Goal: Task Accomplishment & Management: Use online tool/utility

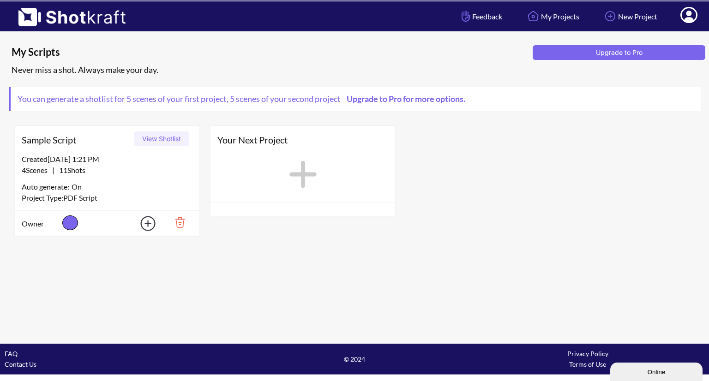
click at [170, 140] on button "View Shotlist" at bounding box center [161, 139] width 55 height 15
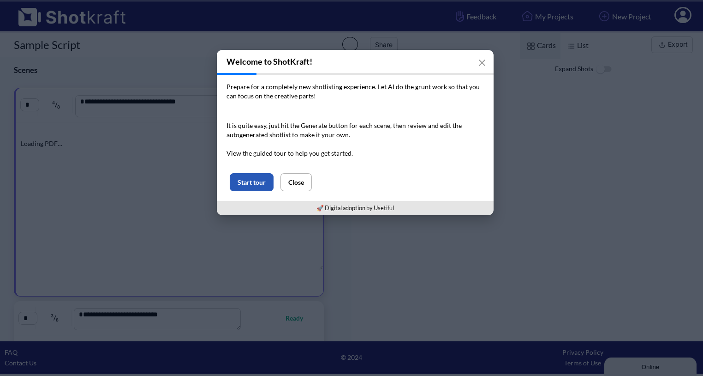
click at [255, 183] on button "Start tour" at bounding box center [252, 182] width 44 height 18
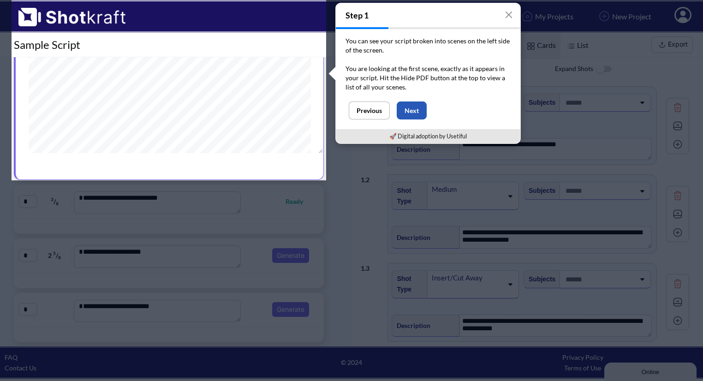
click at [412, 109] on button "Next" at bounding box center [412, 111] width 30 height 18
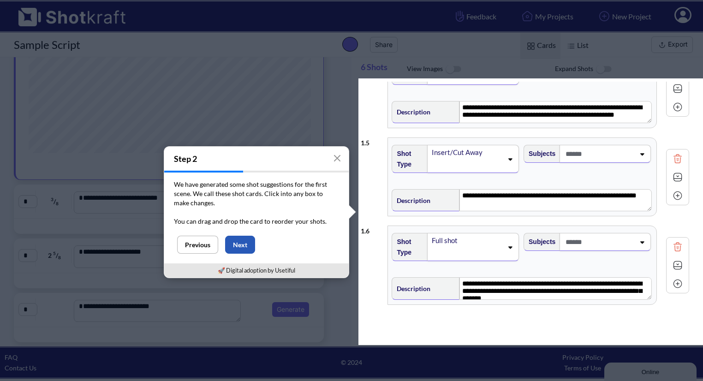
click at [231, 245] on button "Next" at bounding box center [240, 245] width 30 height 18
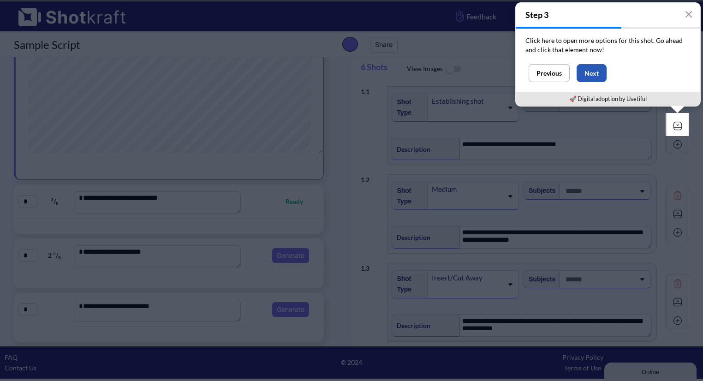
click at [596, 67] on button "Next" at bounding box center [592, 73] width 30 height 18
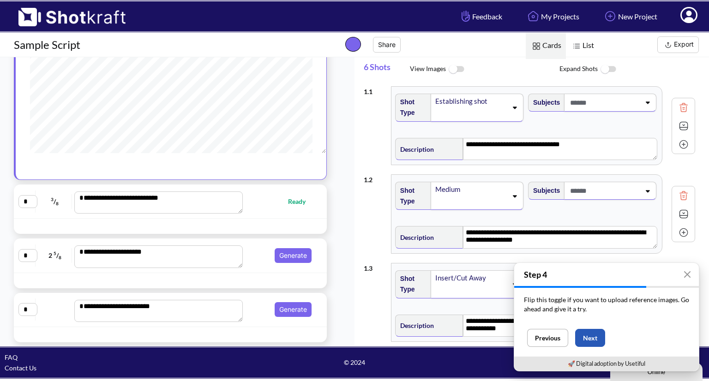
click at [588, 338] on button "Next" at bounding box center [590, 338] width 30 height 18
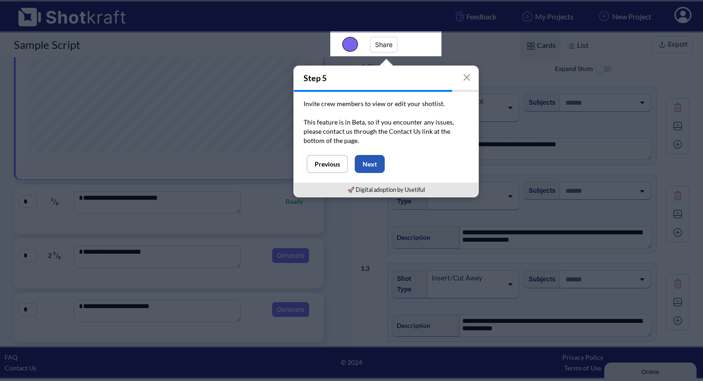
click at [372, 163] on button "Next" at bounding box center [370, 164] width 30 height 18
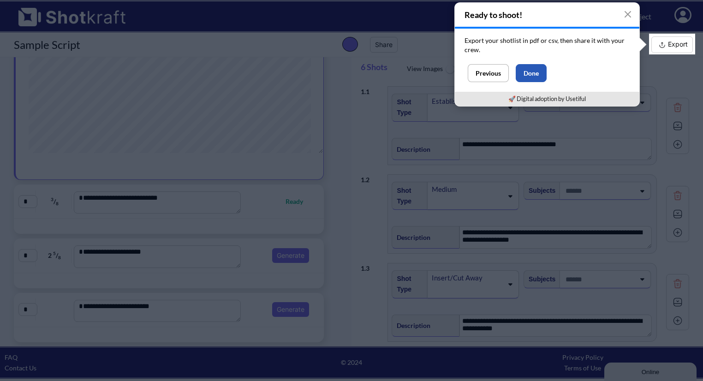
click at [535, 71] on button "Done" at bounding box center [531, 73] width 31 height 18
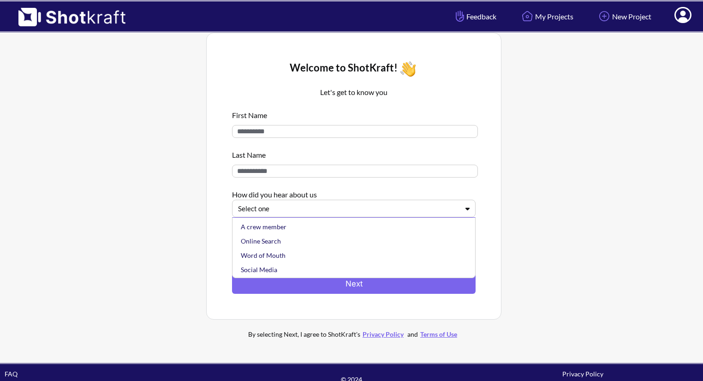
click at [288, 211] on div at bounding box center [348, 208] width 221 height 11
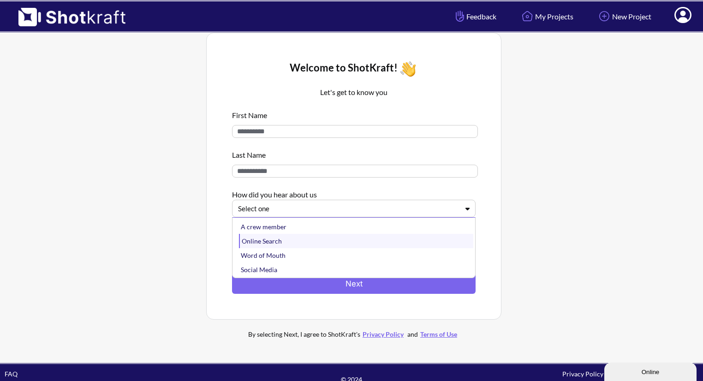
click at [272, 240] on div "Online Search" at bounding box center [356, 241] width 234 height 14
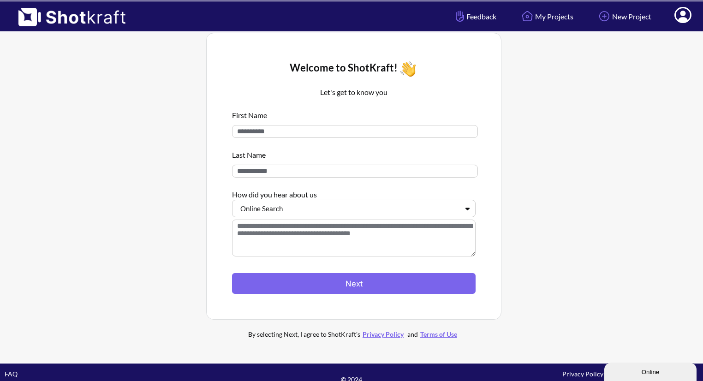
click at [272, 178] on input at bounding box center [355, 171] width 246 height 13
click at [268, 133] on input at bounding box center [355, 131] width 246 height 13
type input "******"
click at [255, 170] on input at bounding box center [355, 171] width 246 height 13
type input "*"
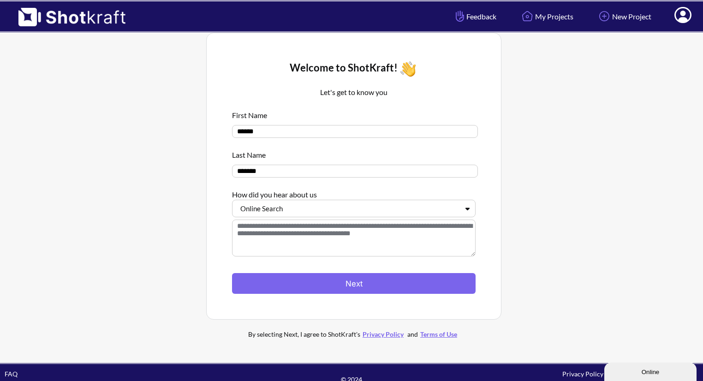
type input "******"
click at [278, 230] on textarea at bounding box center [354, 238] width 244 height 37
click at [269, 231] on textarea at bounding box center [354, 238] width 244 height 37
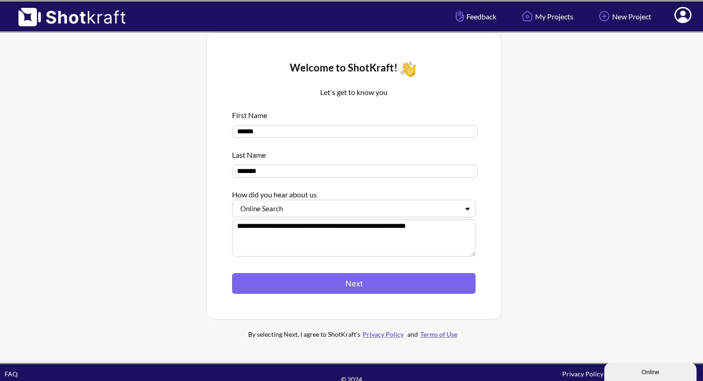
click at [333, 230] on textarea "**********" at bounding box center [354, 238] width 244 height 37
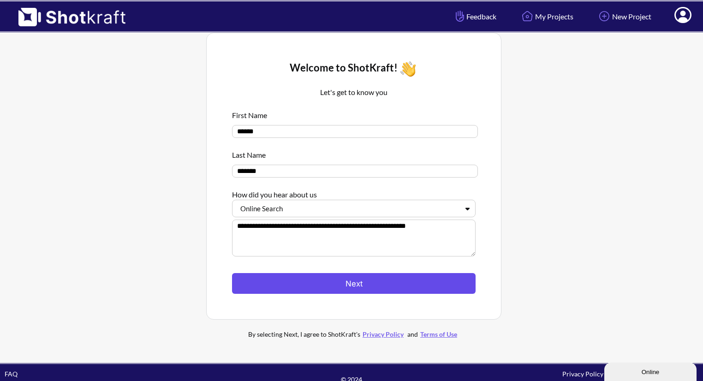
type textarea "**********"
click at [353, 282] on button "Next" at bounding box center [354, 283] width 244 height 21
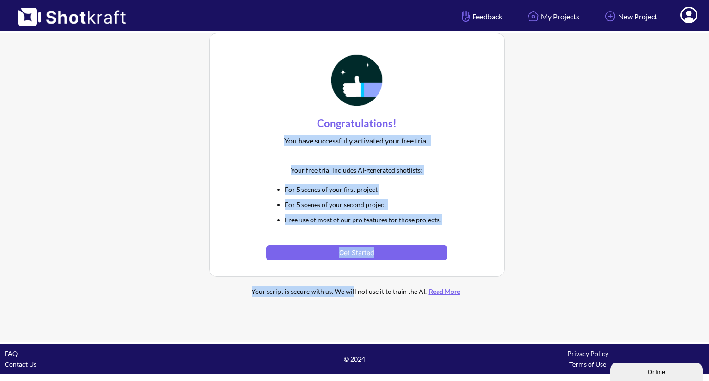
drag, startPoint x: 0, startPoint y: 0, endPoint x: 443, endPoint y: 122, distance: 459.8
click at [443, 122] on div "Congratulations! You have successfully activated your free trial. Your free tri…" at bounding box center [357, 169] width 300 height 278
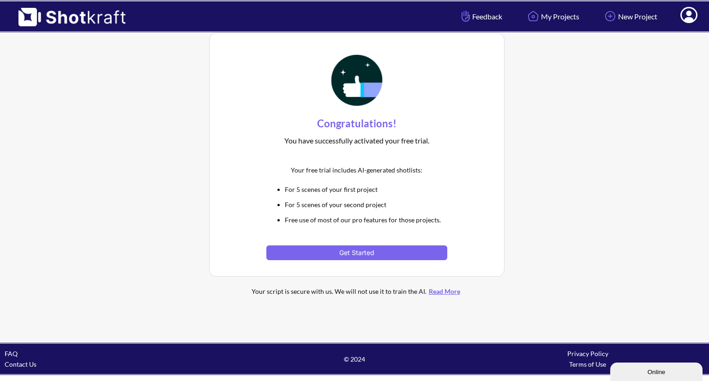
click at [525, 168] on div at bounding box center [604, 169] width 195 height 278
click at [354, 251] on button "Get Started" at bounding box center [356, 252] width 180 height 15
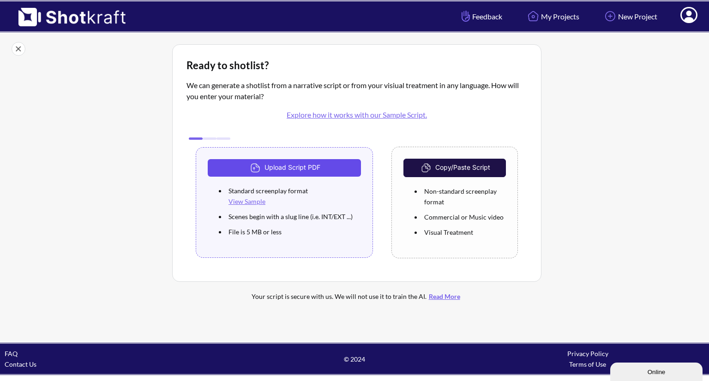
click at [320, 166] on button "Upload Script PDF" at bounding box center [284, 168] width 153 height 18
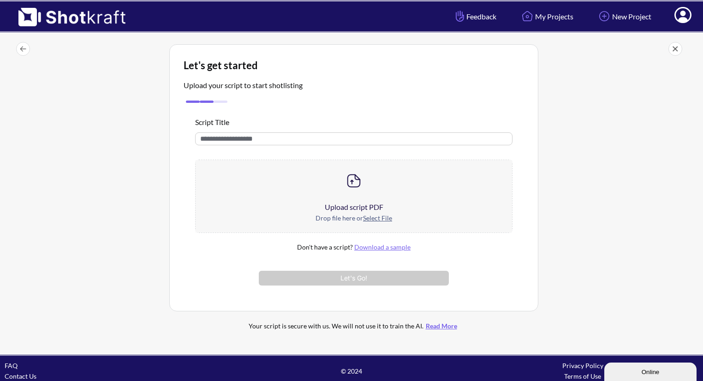
click at [261, 137] on input "text" at bounding box center [353, 138] width 317 height 13
type input "**********"
click at [376, 217] on u "Select File" at bounding box center [377, 218] width 29 height 8
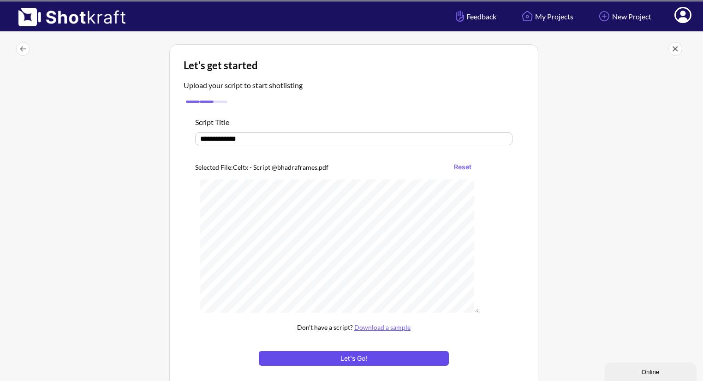
click at [404, 357] on button "Let's Go!" at bounding box center [354, 358] width 190 height 15
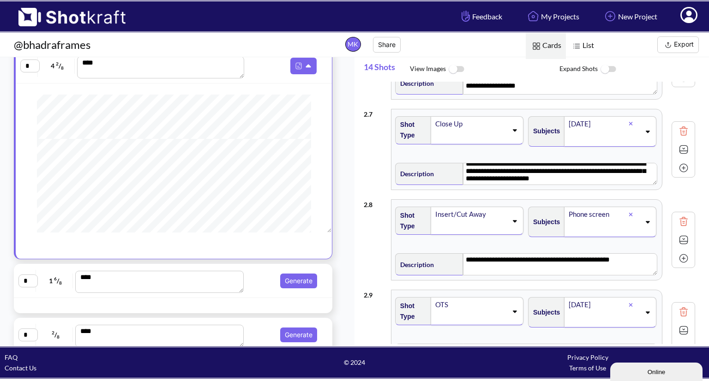
scroll to position [41, 0]
click at [301, 281] on button "Generate" at bounding box center [298, 279] width 37 height 15
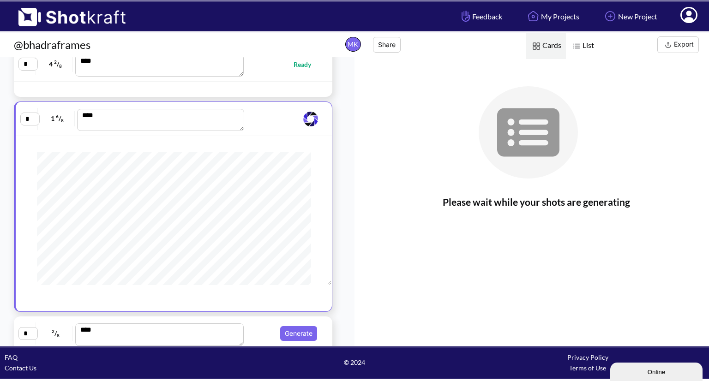
scroll to position [0, 0]
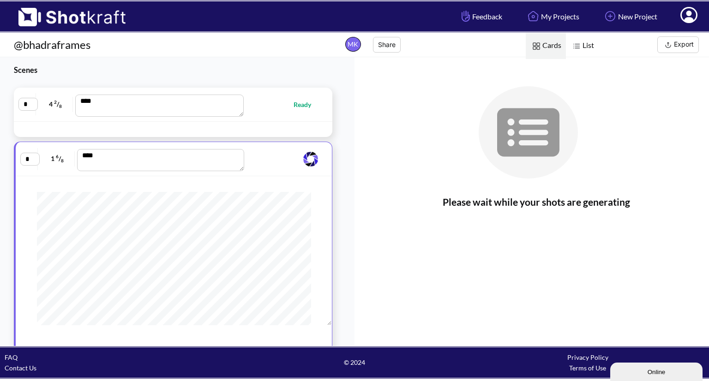
click at [293, 101] on span "Ready" at bounding box center [306, 104] width 27 height 11
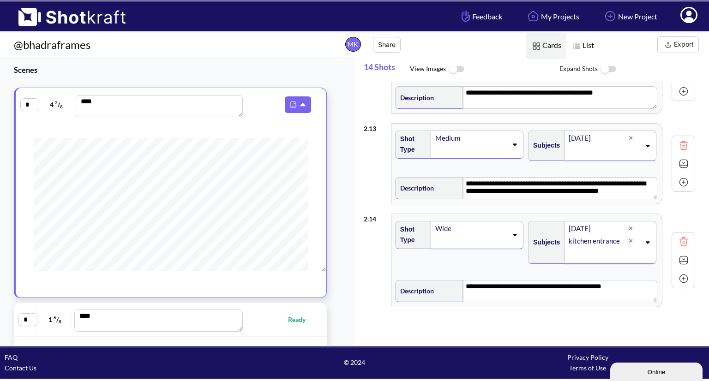
click at [459, 67] on img at bounding box center [456, 70] width 21 height 20
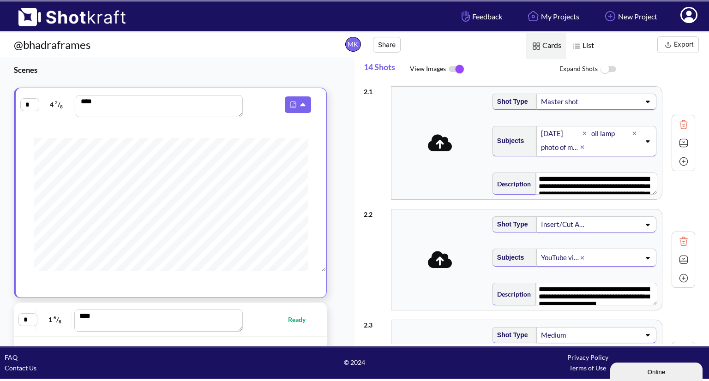
click at [458, 63] on img at bounding box center [456, 69] width 21 height 19
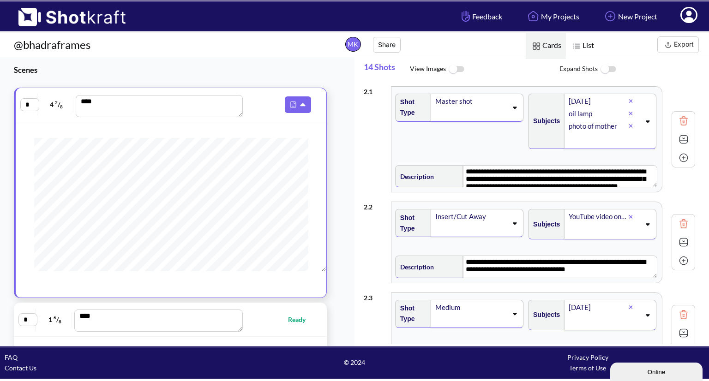
click at [610, 64] on img at bounding box center [608, 70] width 21 height 20
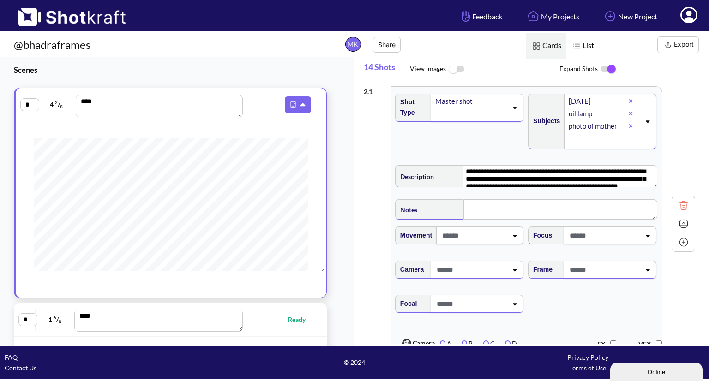
click at [604, 71] on img at bounding box center [608, 69] width 21 height 19
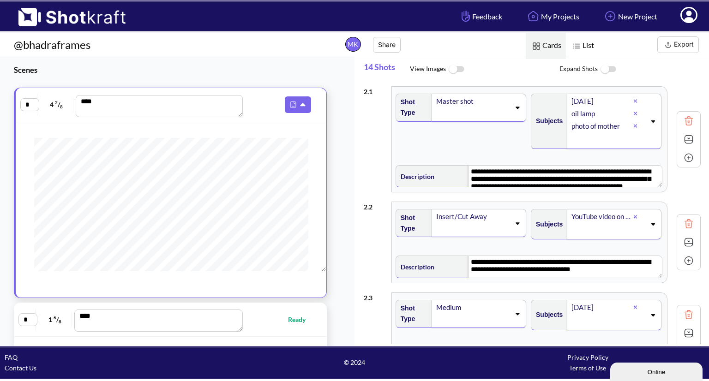
click at [681, 138] on img at bounding box center [688, 139] width 14 height 14
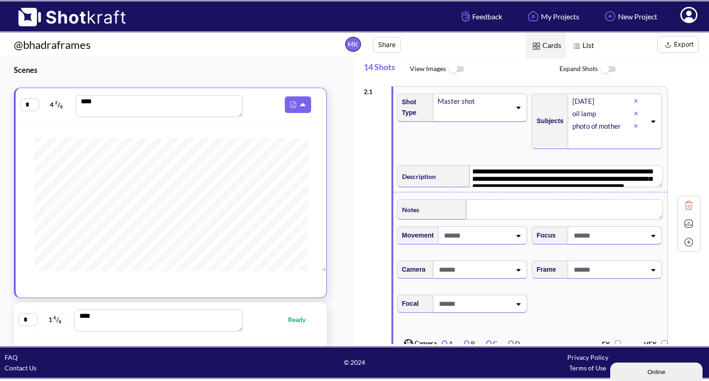
click at [675, 133] on div "**********" at bounding box center [532, 224] width 337 height 284
click at [604, 66] on img at bounding box center [608, 70] width 21 height 20
click at [604, 66] on img at bounding box center [608, 69] width 21 height 19
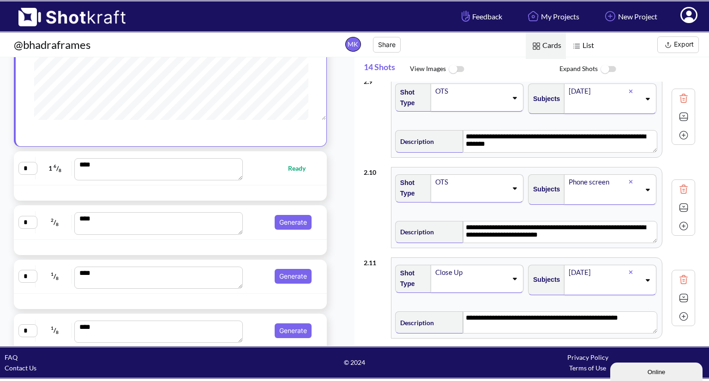
scroll to position [151, 0]
click at [294, 167] on span "Ready" at bounding box center [301, 168] width 27 height 11
type textarea "**********"
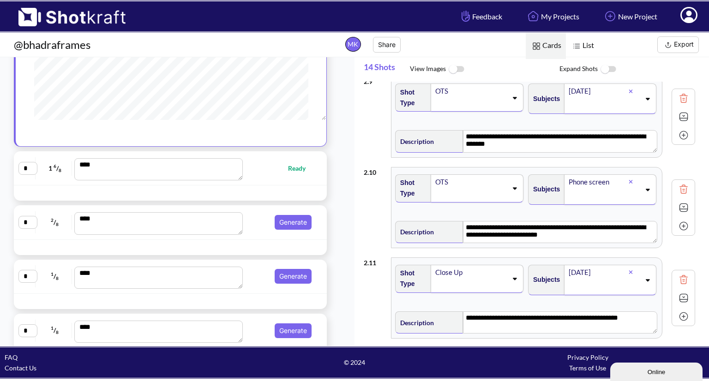
type textarea "**********"
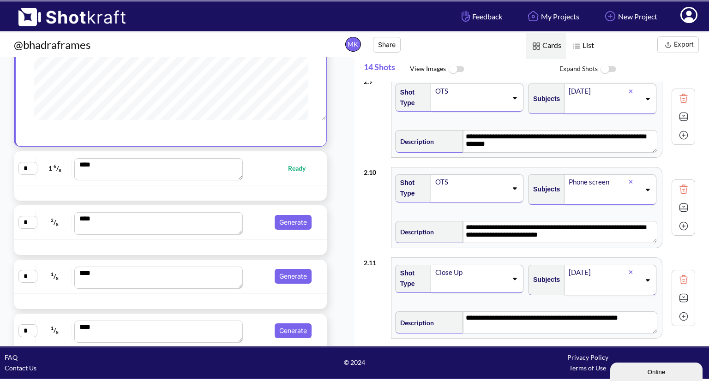
type textarea "**********"
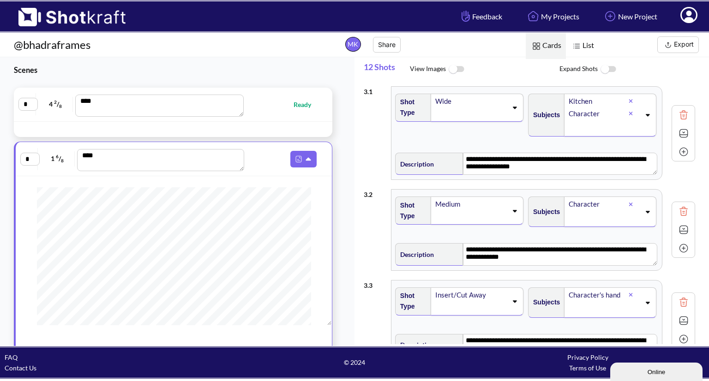
scroll to position [221, 0]
click at [268, 104] on span "Ready" at bounding box center [279, 104] width 72 height 11
type textarea "**********"
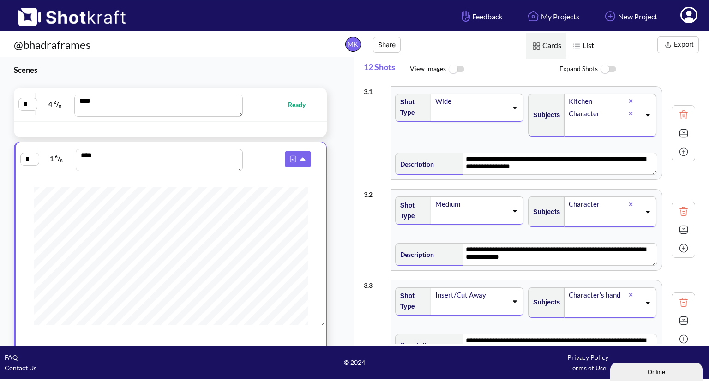
type textarea "**********"
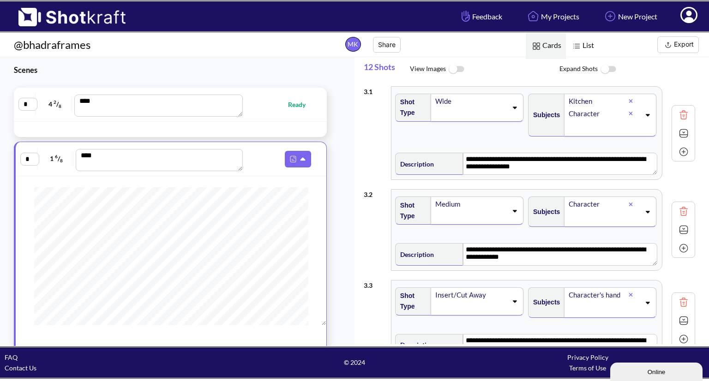
type textarea "**********"
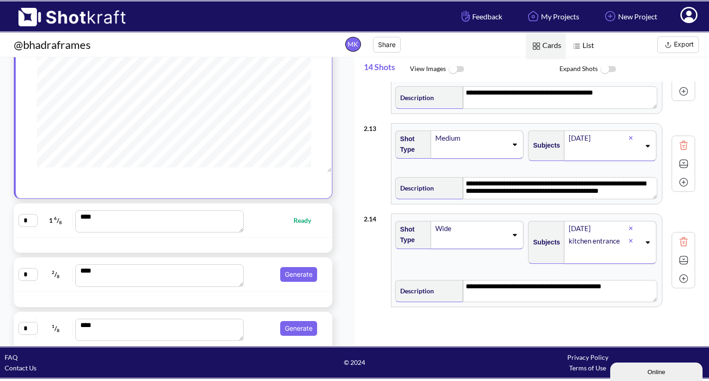
scroll to position [100, 0]
click at [286, 220] on span "Ready" at bounding box center [279, 220] width 72 height 11
type textarea "**********"
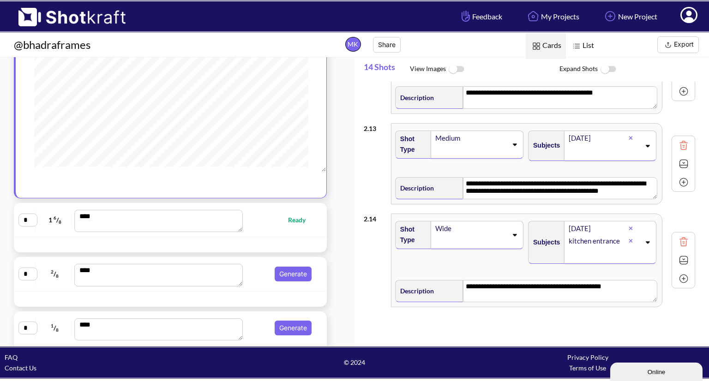
type textarea "**********"
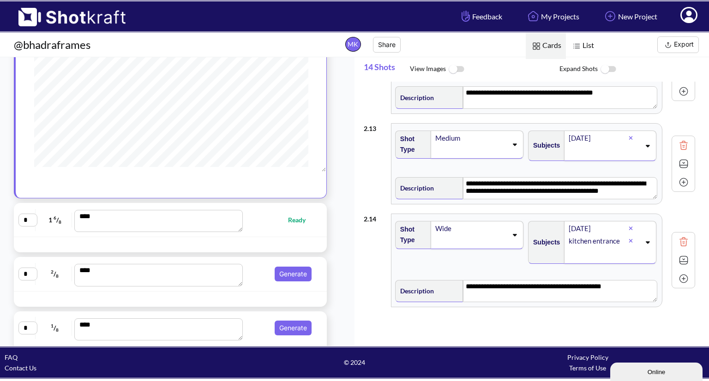
type textarea "**********"
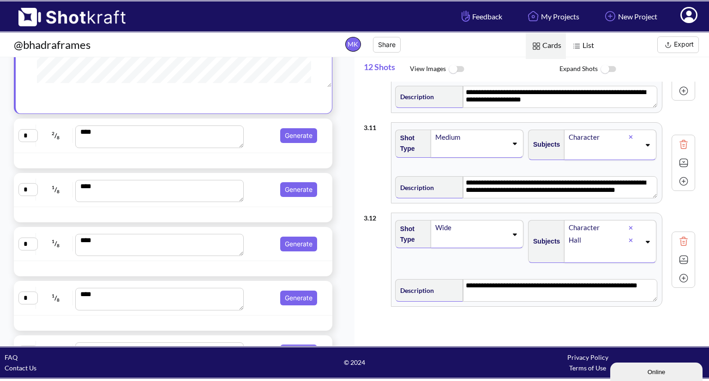
scroll to position [244, 0]
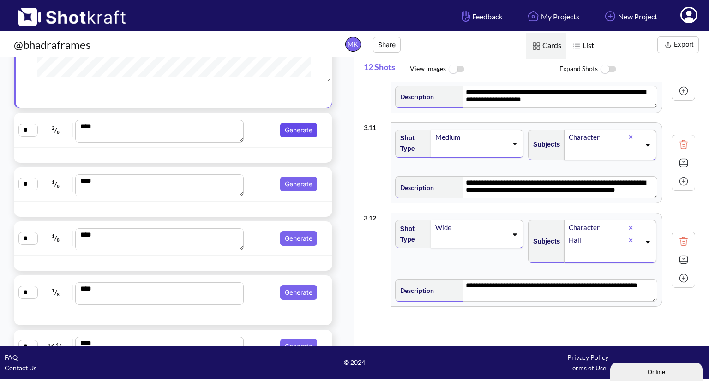
click at [286, 126] on button "Generate" at bounding box center [298, 130] width 37 height 15
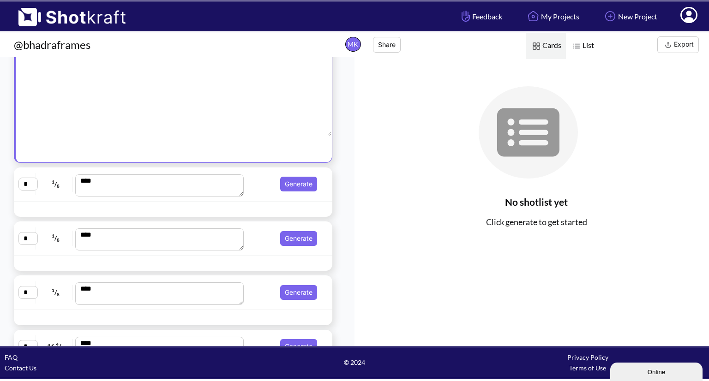
scroll to position [83, 0]
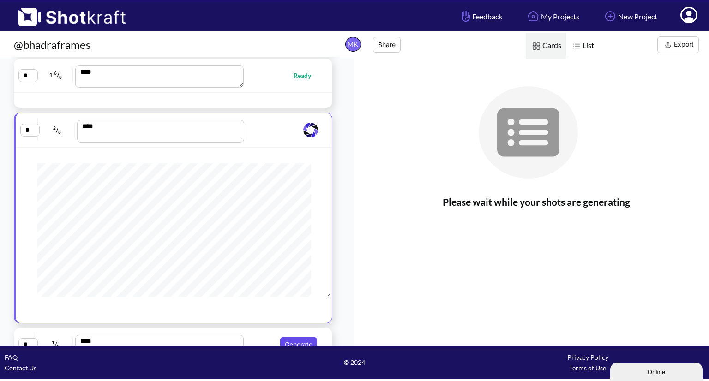
click at [292, 342] on button "Generate" at bounding box center [298, 344] width 37 height 15
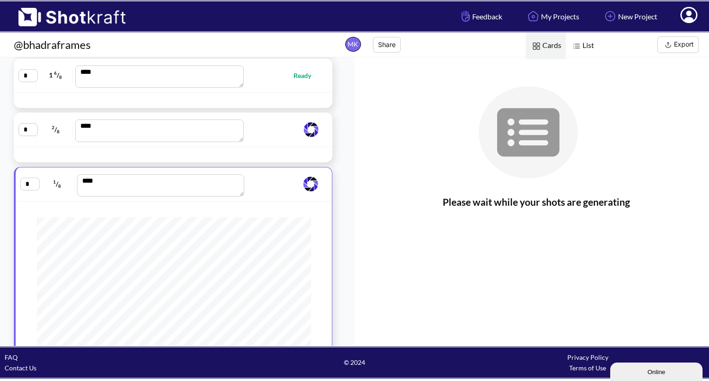
scroll to position [259, 0]
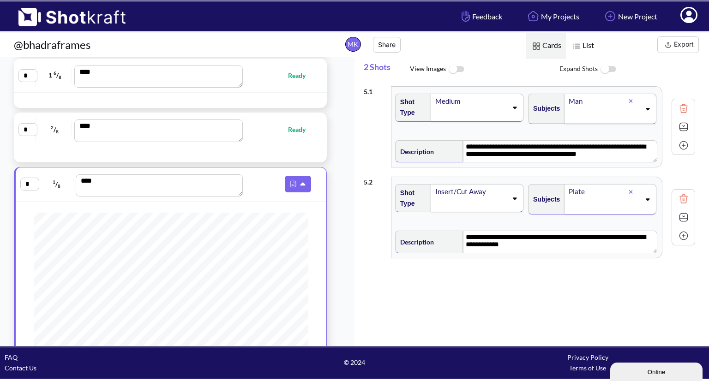
click at [354, 165] on div "**********" at bounding box center [531, 201] width 354 height 289
click at [275, 125] on span "Ready" at bounding box center [279, 129] width 72 height 11
type textarea "**********"
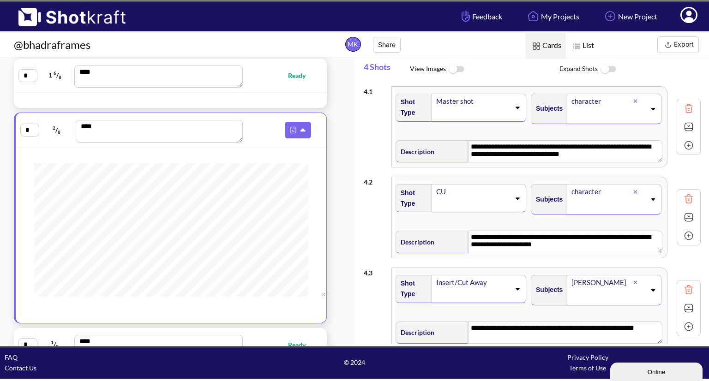
click at [517, 197] on icon at bounding box center [517, 198] width 12 height 6
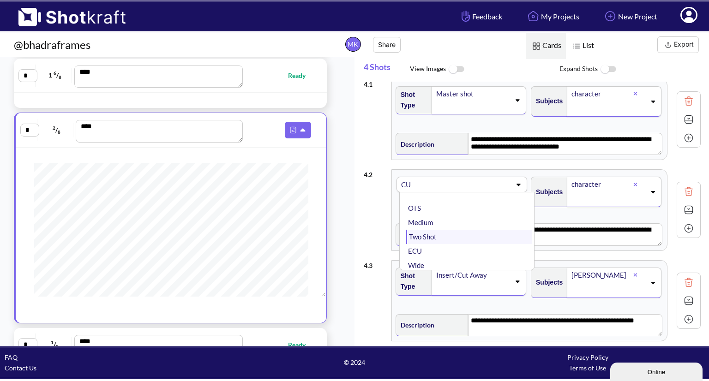
scroll to position [0, 0]
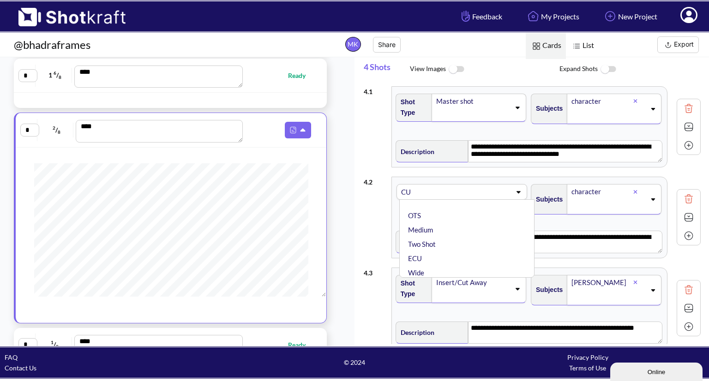
click at [518, 192] on icon at bounding box center [518, 192] width 12 height 6
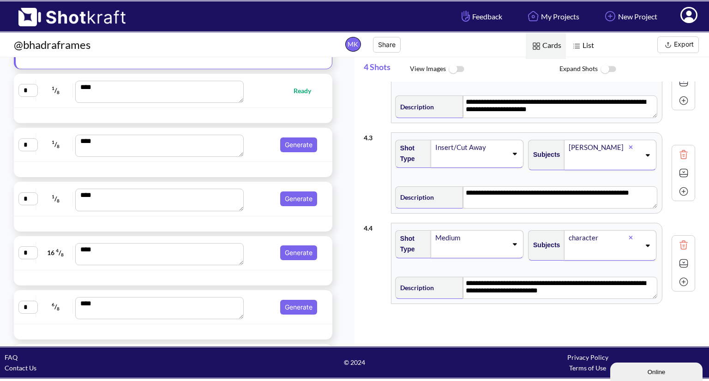
scroll to position [329, 0]
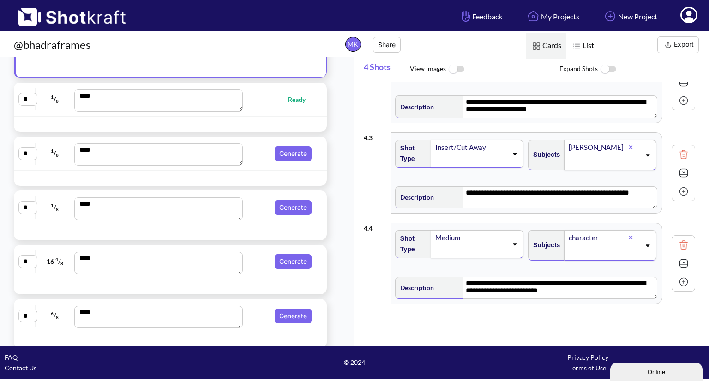
click at [284, 100] on span "Ready" at bounding box center [279, 99] width 72 height 11
type textarea "**********"
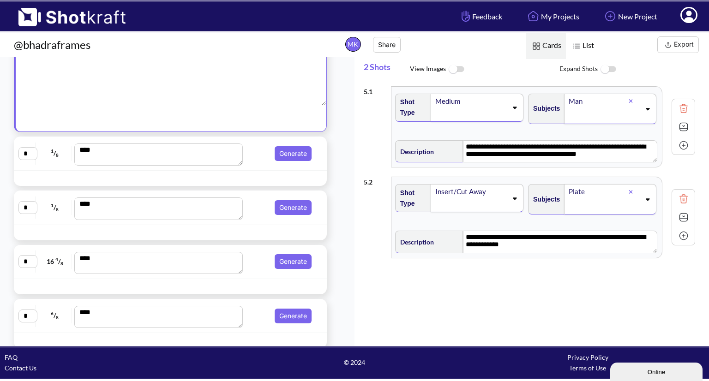
scroll to position [168, 0]
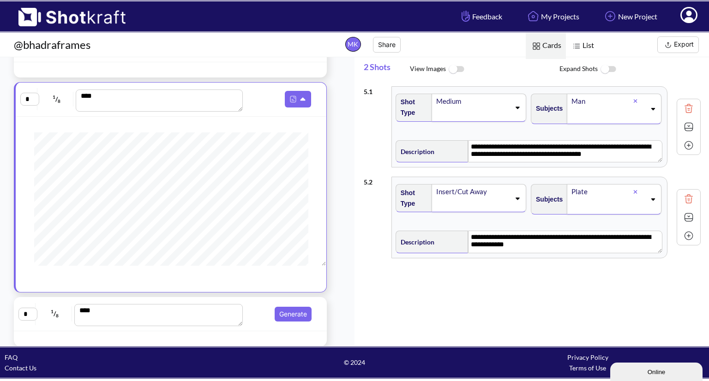
click at [472, 204] on span at bounding box center [472, 204] width 75 height 13
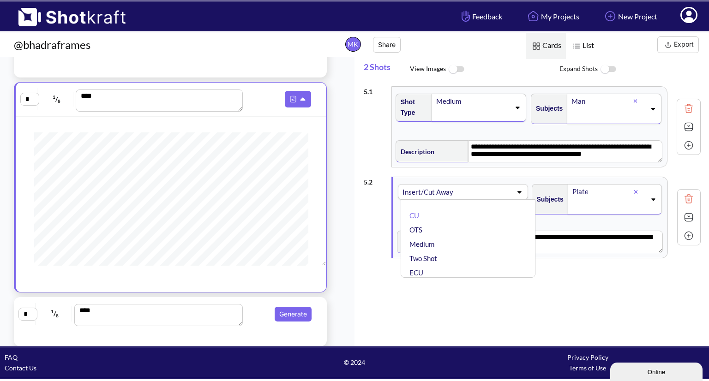
click at [384, 168] on div "**********" at bounding box center [532, 127] width 337 height 90
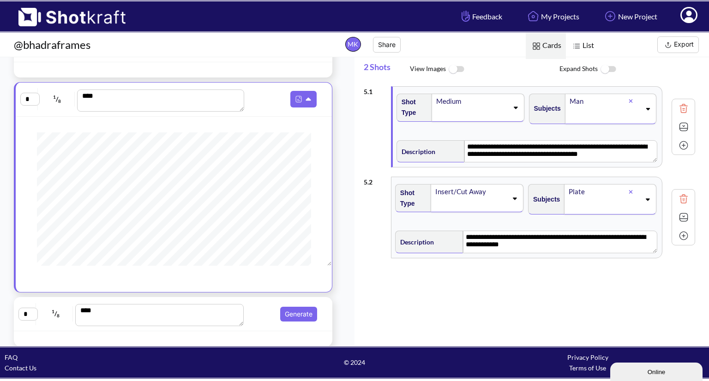
click at [319, 68] on div at bounding box center [298, 70] width 63 height 11
type textarea "**********"
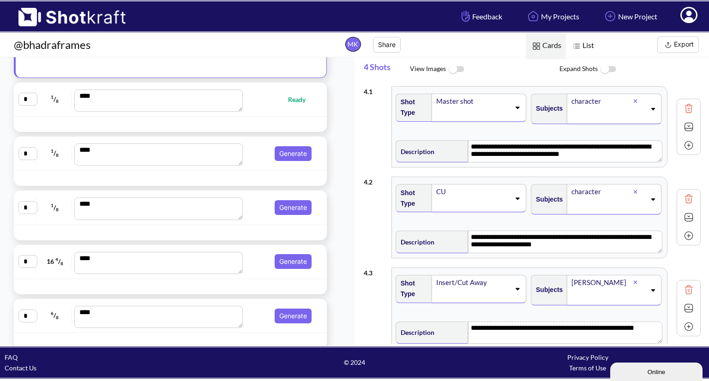
scroll to position [135, 0]
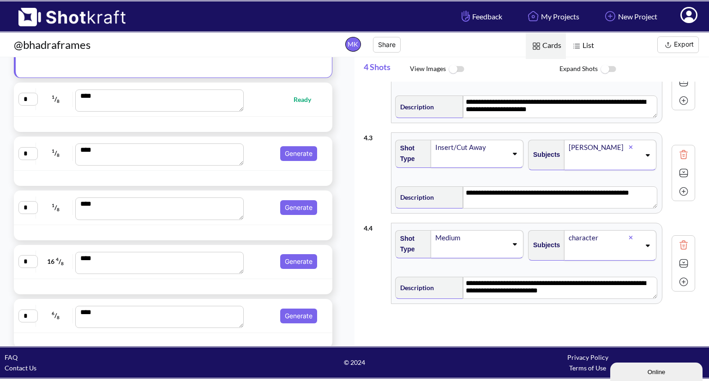
click at [306, 103] on span "Ready" at bounding box center [306, 99] width 27 height 11
type textarea "**********"
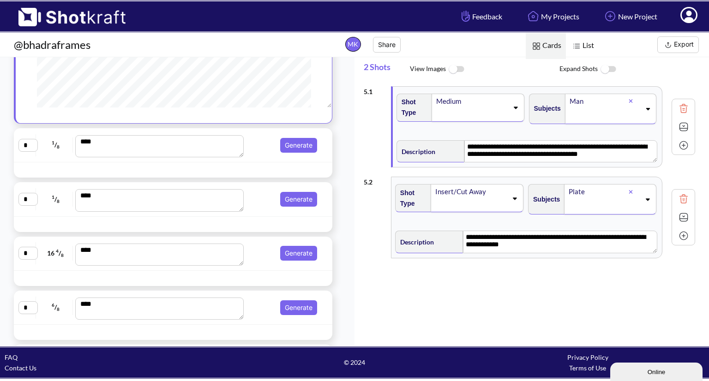
scroll to position [316, 0]
click at [293, 153] on button "Generate" at bounding box center [298, 145] width 37 height 15
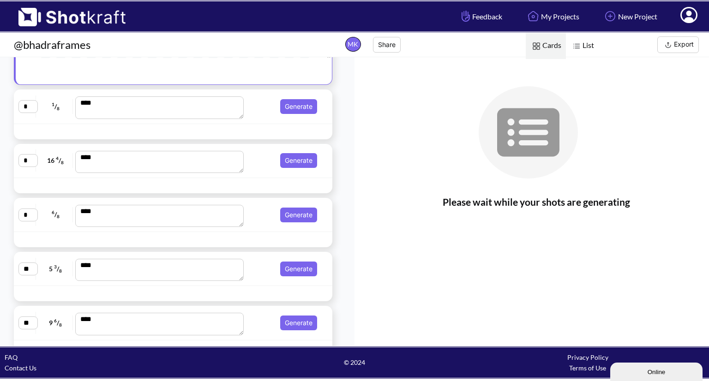
scroll to position [430, 0]
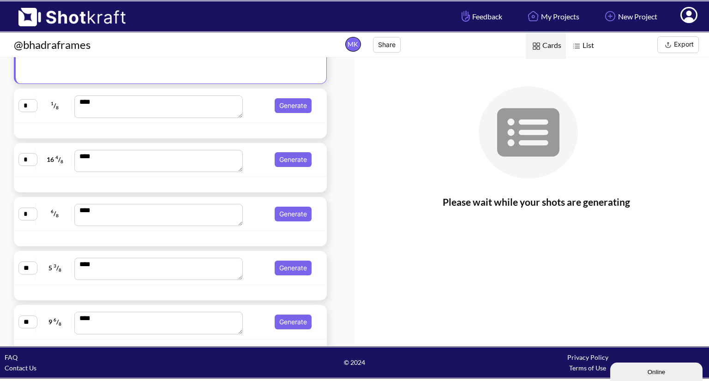
click at [356, 252] on div "Please wait while your shots are generating" at bounding box center [531, 201] width 354 height 289
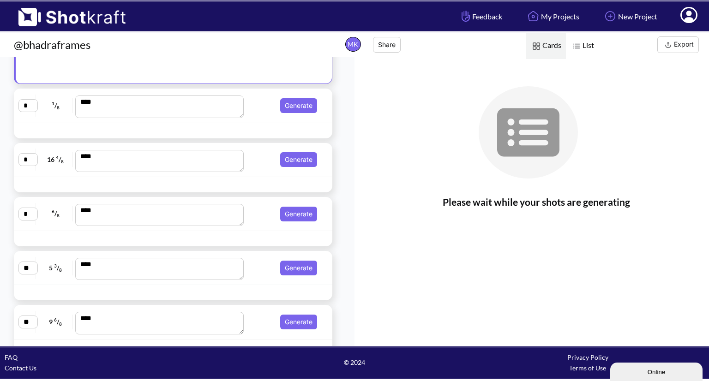
scroll to position [551, 0]
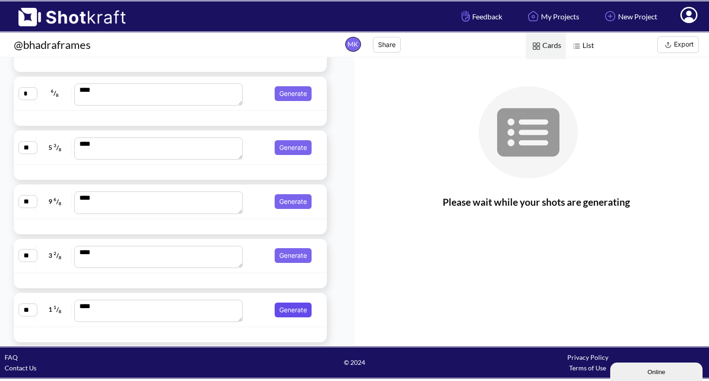
click at [300, 306] on button "Generate" at bounding box center [293, 310] width 37 height 15
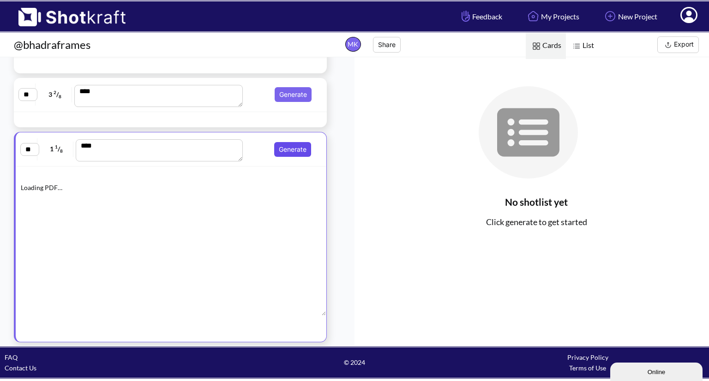
scroll to position [390, 0]
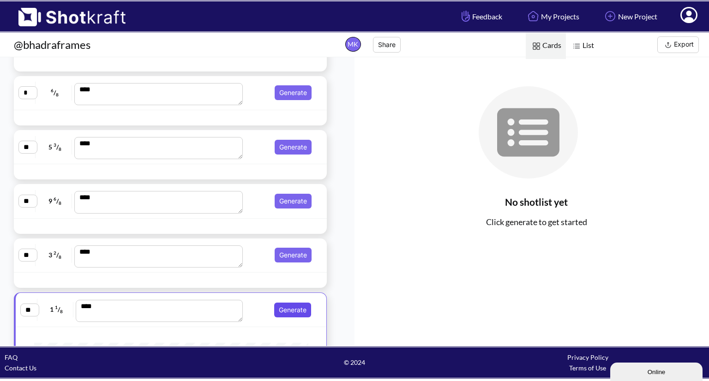
click at [294, 310] on button "Generate" at bounding box center [292, 310] width 37 height 15
click at [301, 255] on button "Generate" at bounding box center [293, 255] width 37 height 15
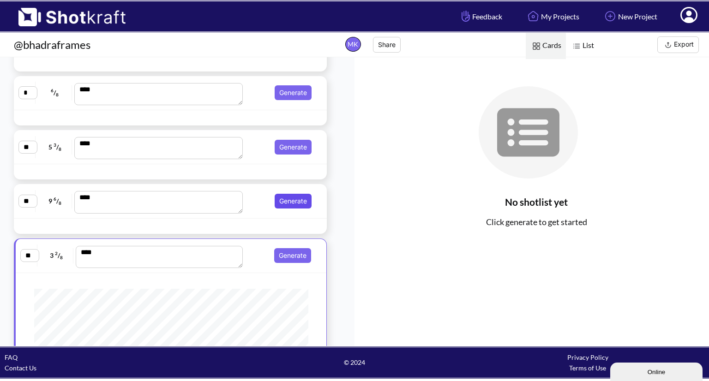
click at [292, 197] on button "Generate" at bounding box center [293, 201] width 37 height 15
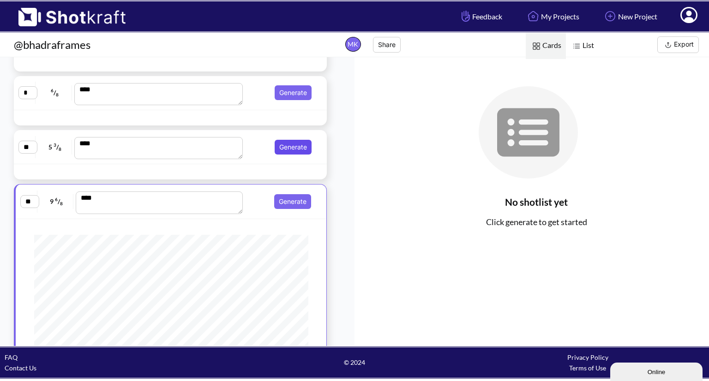
click at [291, 140] on button "Generate" at bounding box center [293, 147] width 37 height 15
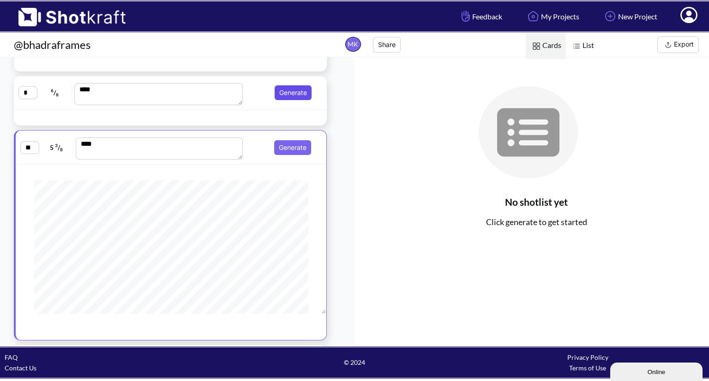
click at [290, 92] on button "Generate" at bounding box center [293, 92] width 37 height 15
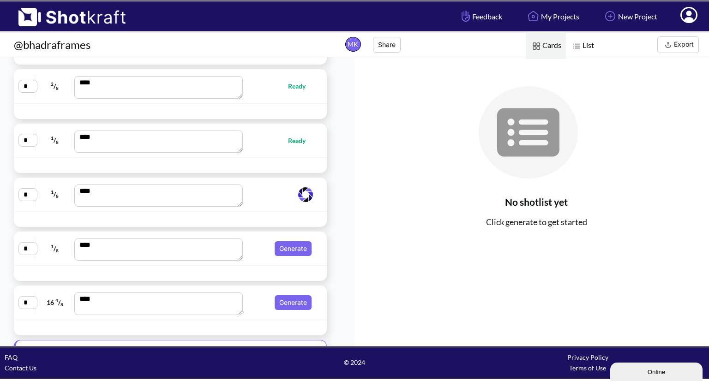
scroll to position [127, 0]
click at [579, 47] on img at bounding box center [576, 46] width 12 height 12
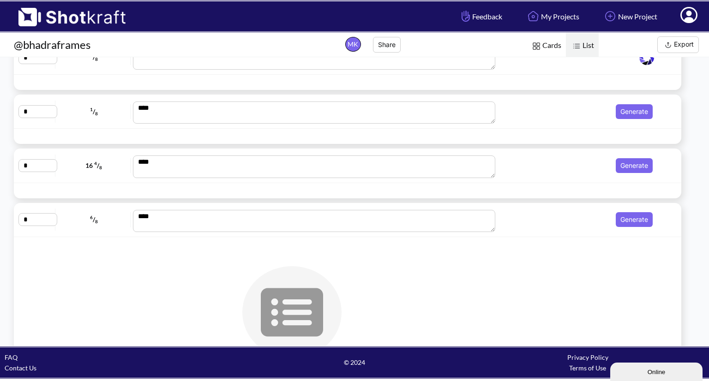
scroll to position [267, 0]
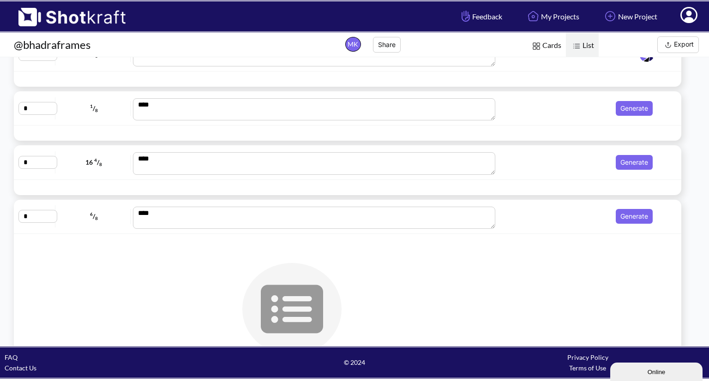
click at [583, 43] on span "List" at bounding box center [582, 46] width 33 height 26
click at [546, 46] on span "Cards" at bounding box center [546, 46] width 40 height 26
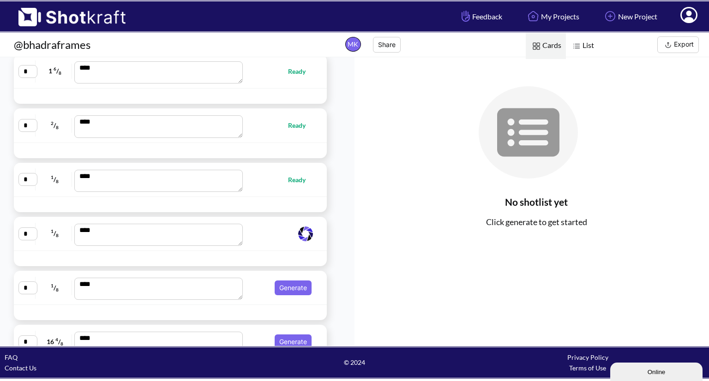
scroll to position [63, 0]
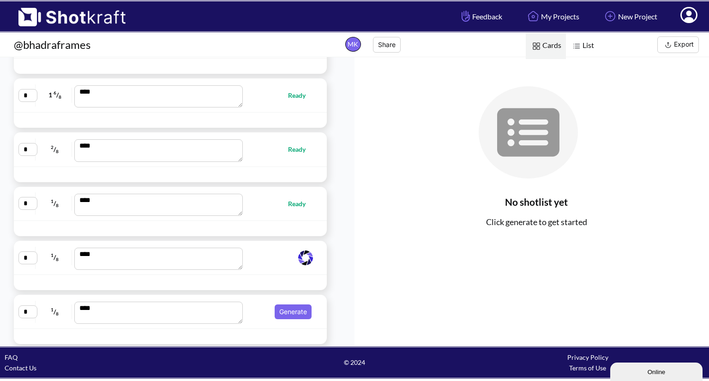
click at [297, 204] on span "Ready" at bounding box center [301, 203] width 27 height 11
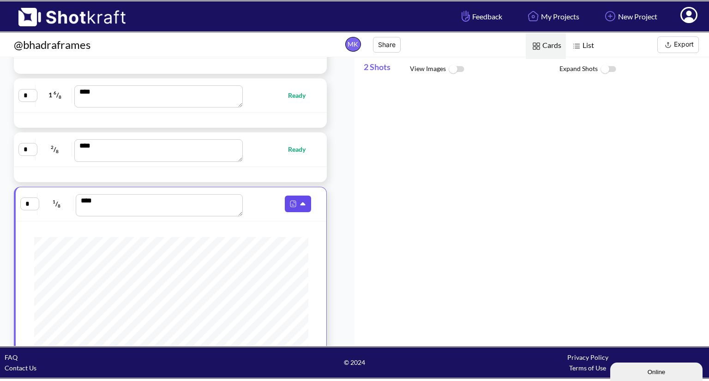
click at [299, 203] on icon at bounding box center [304, 204] width 10 height 8
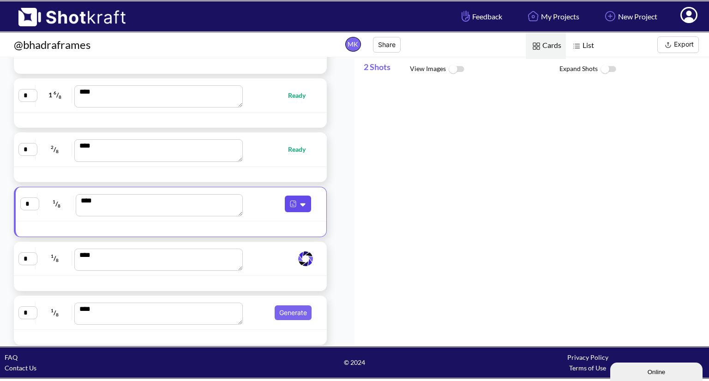
click at [301, 202] on icon at bounding box center [304, 204] width 10 height 8
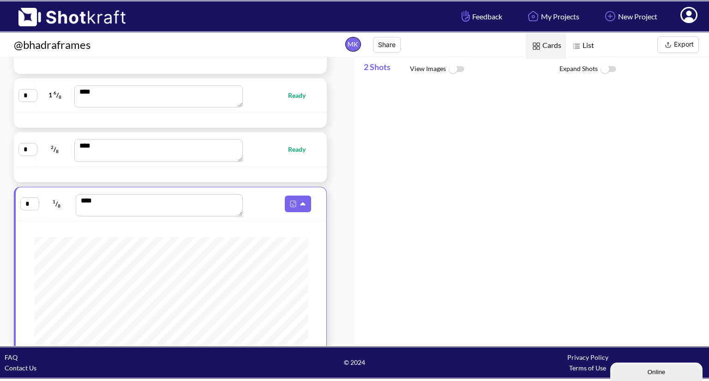
click at [437, 152] on div at bounding box center [536, 213] width 345 height 263
click at [547, 44] on span "Cards" at bounding box center [546, 46] width 40 height 26
click at [392, 47] on button "Share" at bounding box center [387, 45] width 28 height 16
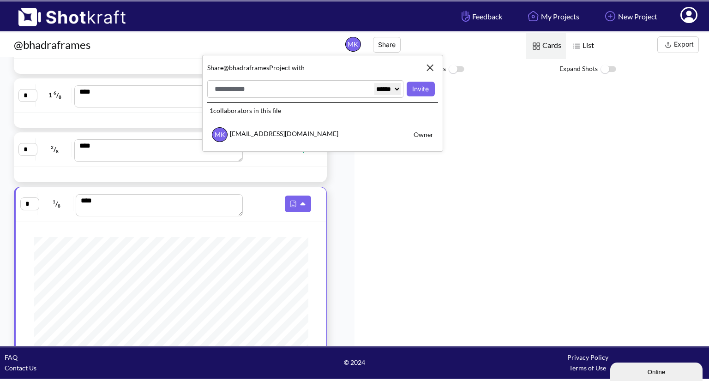
click at [436, 63] on img at bounding box center [430, 68] width 16 height 16
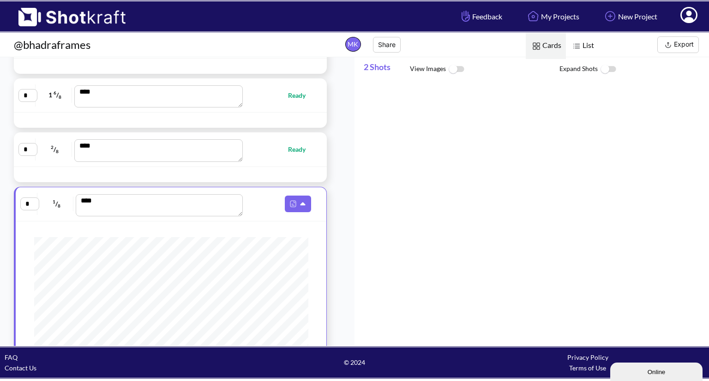
click at [583, 47] on span "List" at bounding box center [582, 46] width 33 height 26
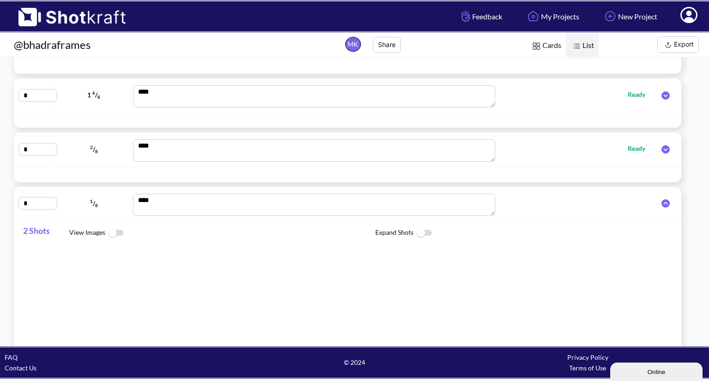
click at [557, 45] on span "Cards" at bounding box center [546, 46] width 40 height 26
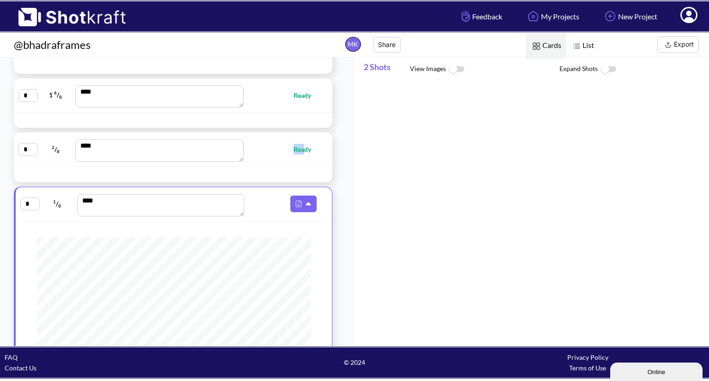
drag, startPoint x: 299, startPoint y: 156, endPoint x: 299, endPoint y: 151, distance: 5.5
click at [299, 151] on div "* 2 / 8 **** Ready" at bounding box center [172, 149] width 309 height 24
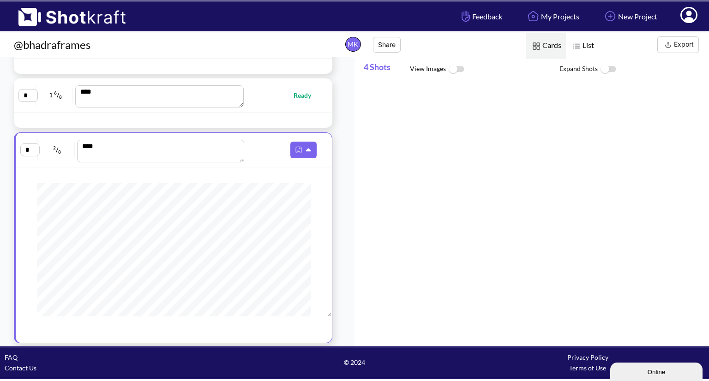
click at [305, 151] on icon at bounding box center [310, 150] width 10 height 8
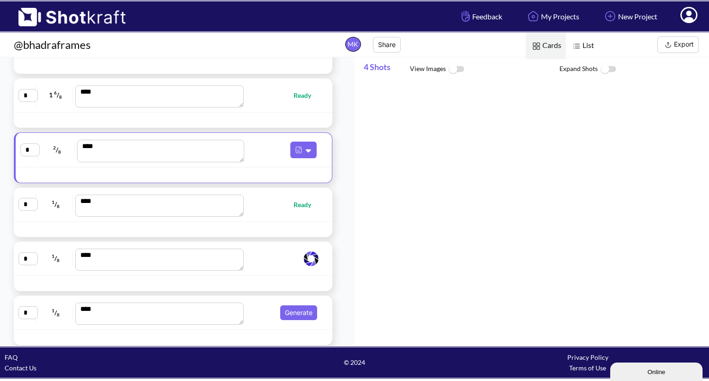
click at [312, 144] on span at bounding box center [283, 150] width 73 height 17
click at [306, 149] on icon at bounding box center [308, 150] width 5 height 3
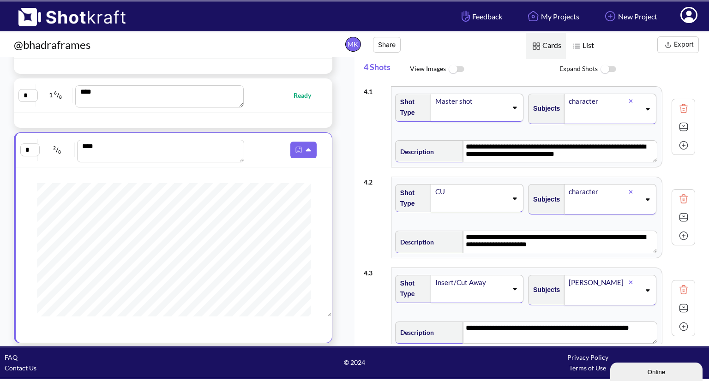
click at [225, 155] on textarea "****" at bounding box center [160, 151] width 167 height 22
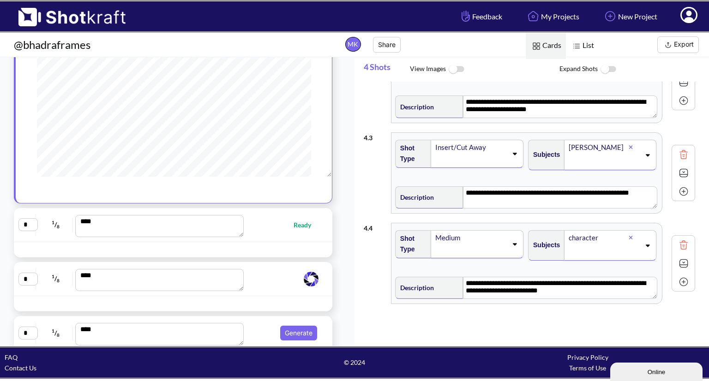
scroll to position [205, 0]
click at [298, 218] on span "Ready" at bounding box center [306, 223] width 27 height 11
type textarea "**********"
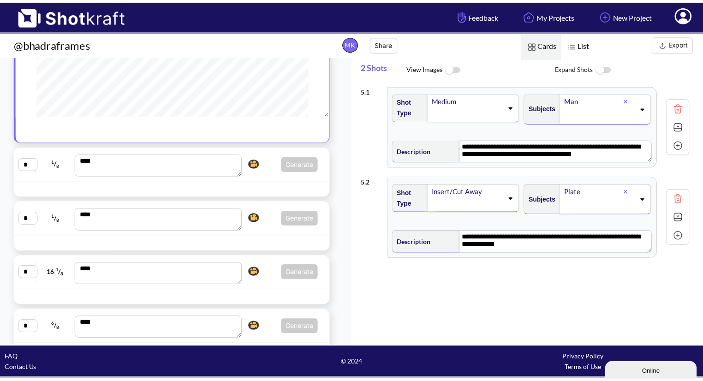
scroll to position [551, 0]
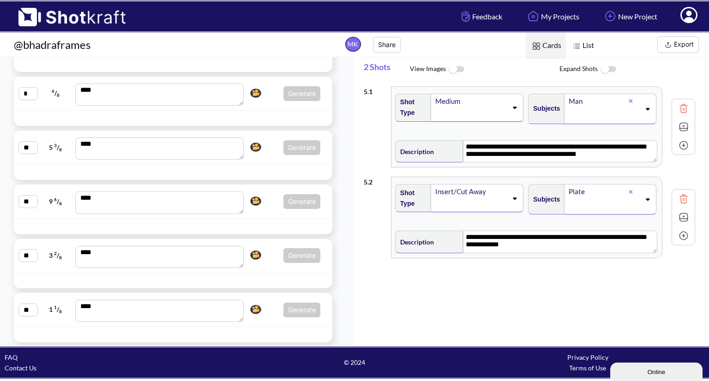
click at [297, 102] on div "* 6 / 8 **** Generate Click here to upgrade, or continue to shotlist manually." at bounding box center [172, 93] width 309 height 24
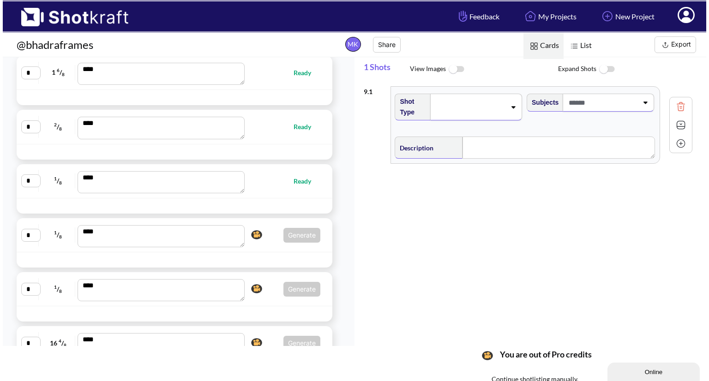
scroll to position [0, 0]
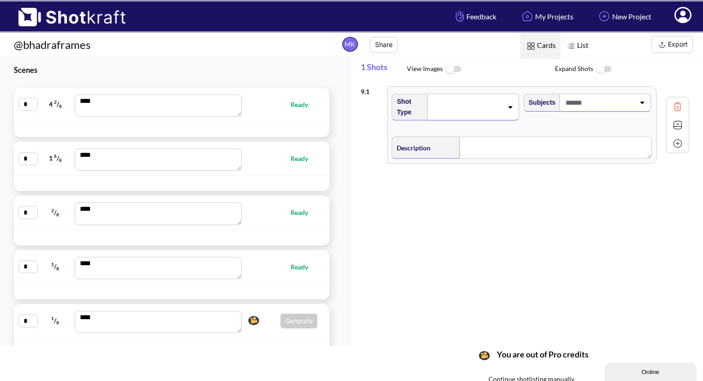
click at [270, 122] on div at bounding box center [172, 129] width 316 height 15
type textarea "**********"
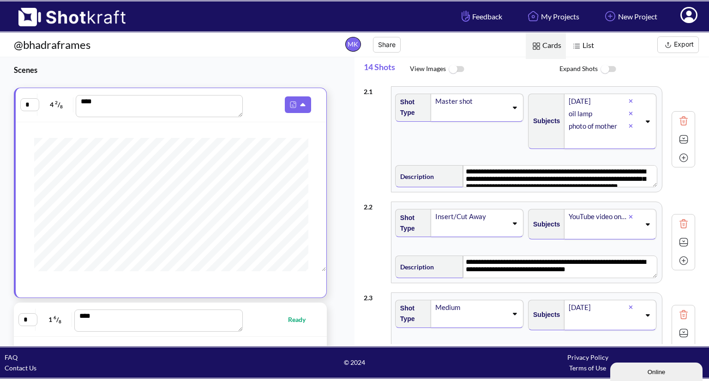
click at [683, 43] on button "Export" at bounding box center [678, 44] width 42 height 17
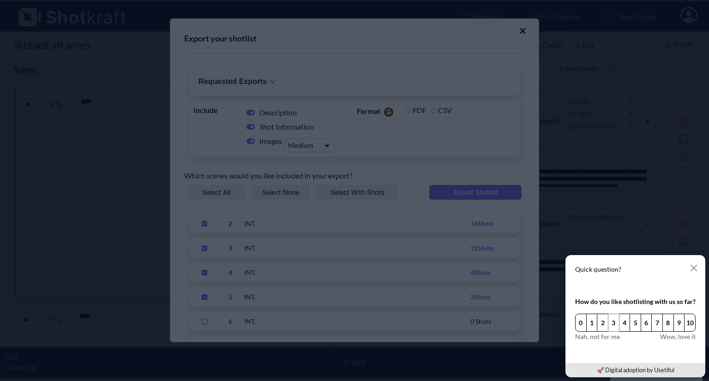
click at [615, 325] on button "3" at bounding box center [614, 323] width 12 height 18
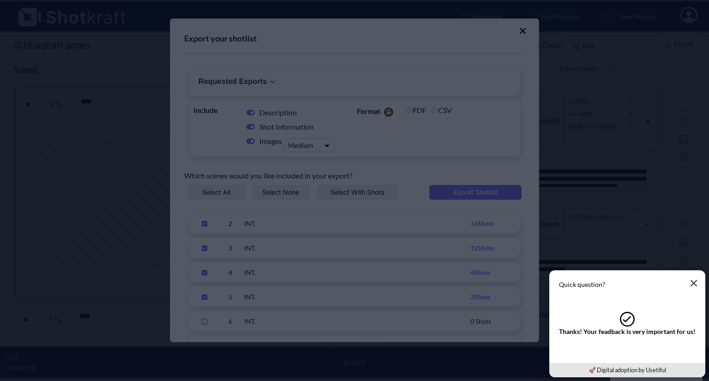
click at [698, 281] on button "button" at bounding box center [693, 283] width 18 height 18
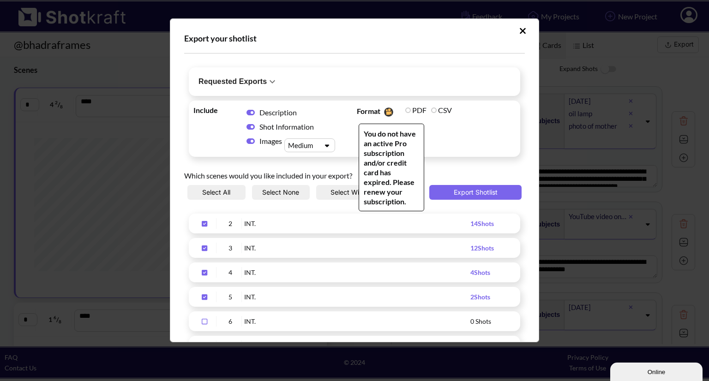
click at [405, 108] on label "PDF" at bounding box center [415, 110] width 21 height 9
click at [407, 109] on label "PDF" at bounding box center [415, 110] width 21 height 9
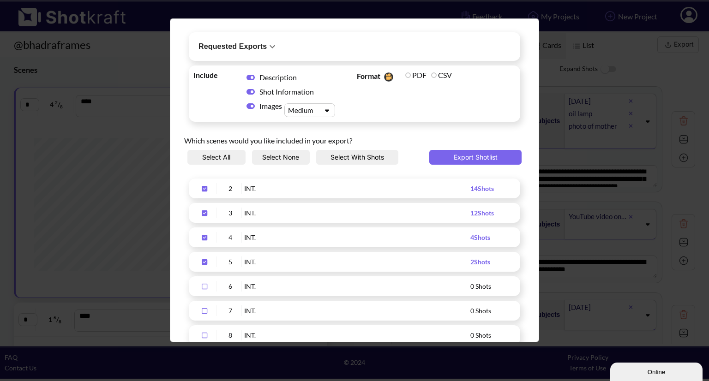
scroll to position [35, 0]
click at [142, 156] on div "Export your shotlist Requested Exports No exports yet. Include Description Shot…" at bounding box center [354, 190] width 709 height 381
click at [354, 159] on button "Select With Shots" at bounding box center [357, 157] width 82 height 15
click at [284, 160] on button "Select None" at bounding box center [281, 157] width 58 height 15
click at [342, 157] on button "Select With Shots" at bounding box center [357, 157] width 82 height 15
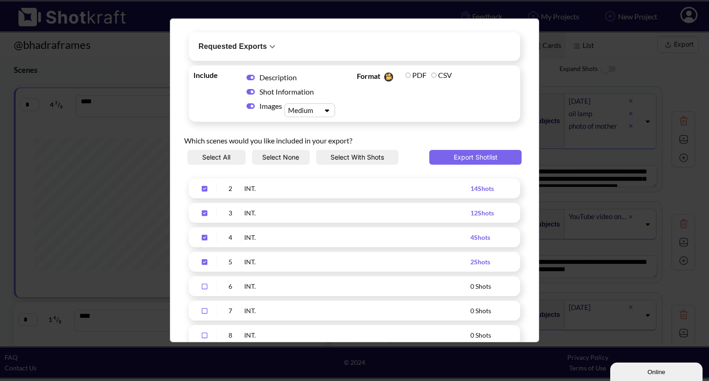
click at [217, 161] on button "Select All" at bounding box center [216, 157] width 58 height 15
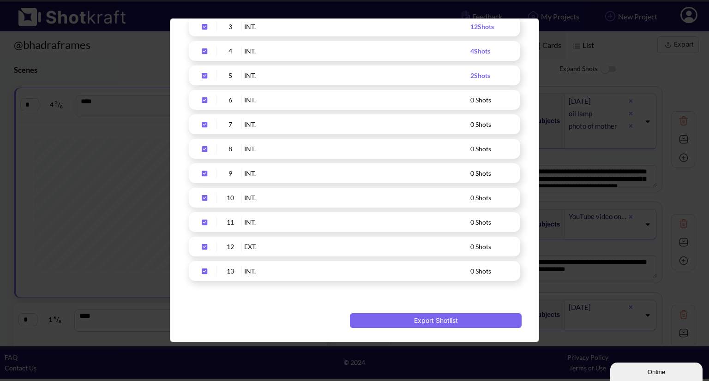
click at [617, 46] on div "Export your shotlist Requested Exports No exports yet. Include Description Shot…" at bounding box center [354, 190] width 709 height 381
click at [423, 321] on button "Export Shotlist" at bounding box center [436, 320] width 172 height 15
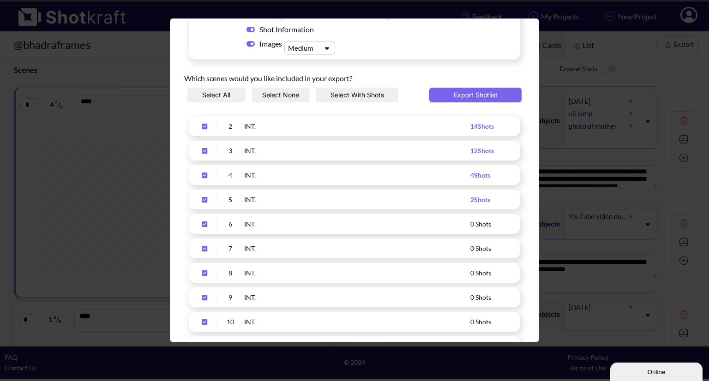
scroll to position [273, 0]
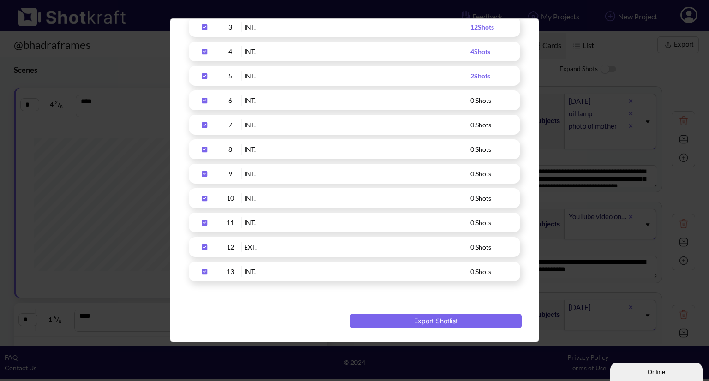
click at [82, 263] on div "Export your shotlist Requested Exports Requested On Requested By Export 10/15/2…" at bounding box center [354, 190] width 709 height 381
click at [627, 217] on div "Export your shotlist Requested Exports Requested On Requested By Export 10/15/2…" at bounding box center [354, 190] width 709 height 381
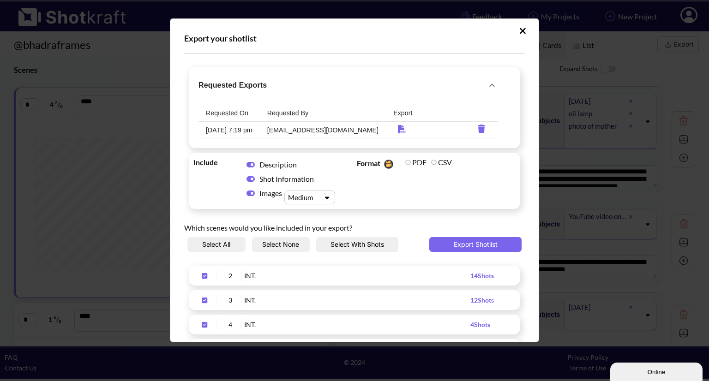
click at [520, 32] on icon "Upload Script" at bounding box center [523, 31] width 6 height 6
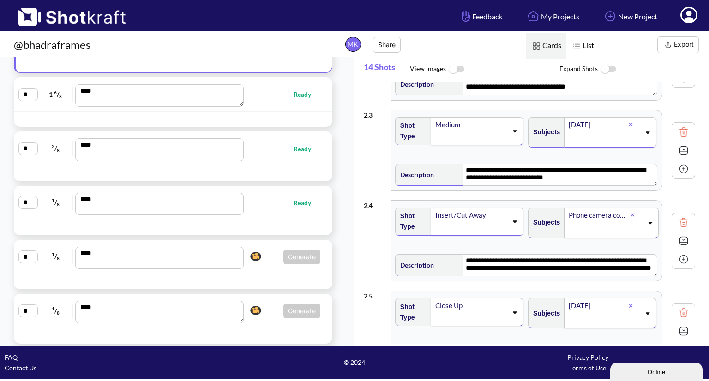
scroll to position [234, 0]
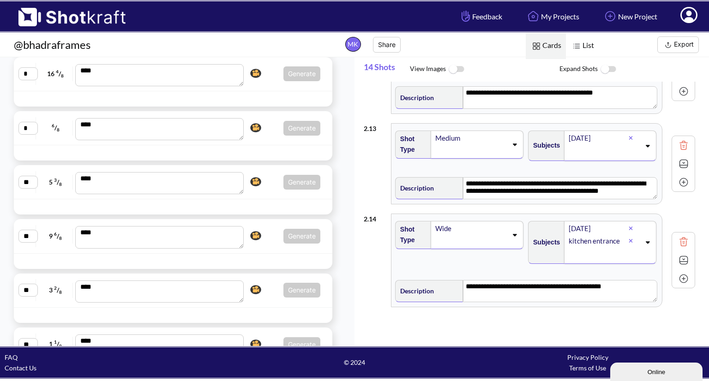
scroll to position [551, 0]
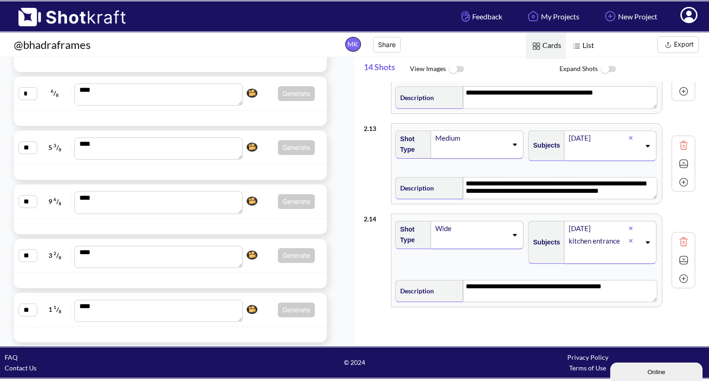
click at [708, 0] on html "Feedback My Projects New Project My Profile Log Out @bhadraframes MK Share List…" at bounding box center [354, 189] width 709 height 379
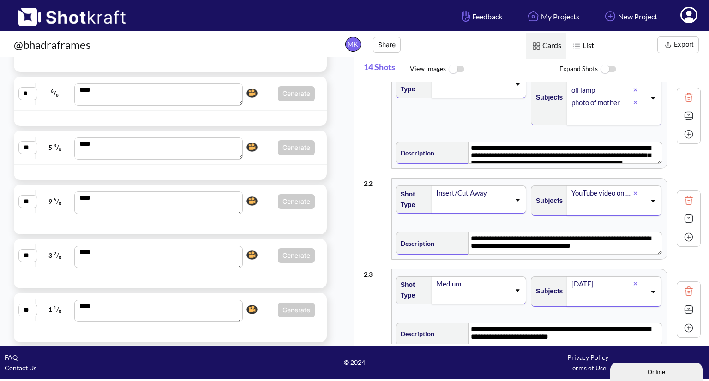
scroll to position [0, 0]
